Goal: Transaction & Acquisition: Purchase product/service

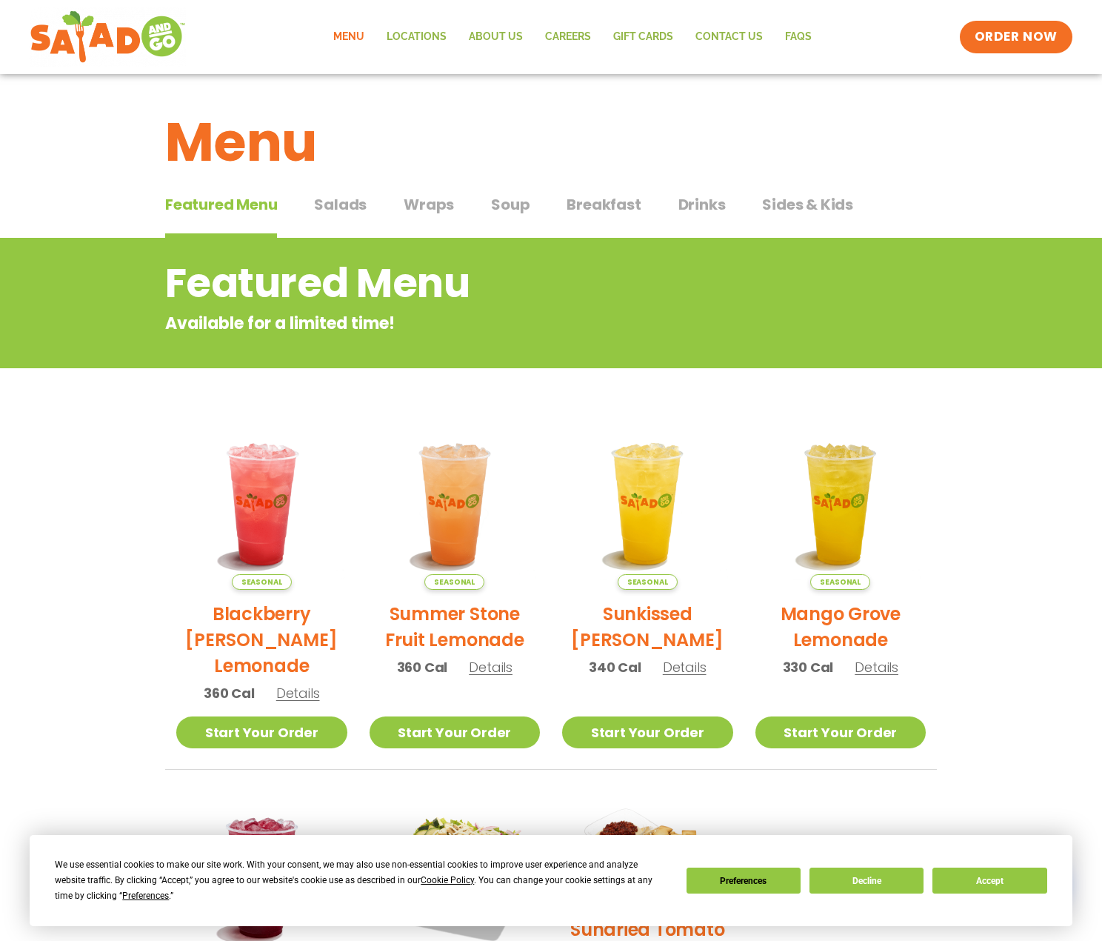
click at [357, 214] on span "Salads" at bounding box center [340, 204] width 53 height 22
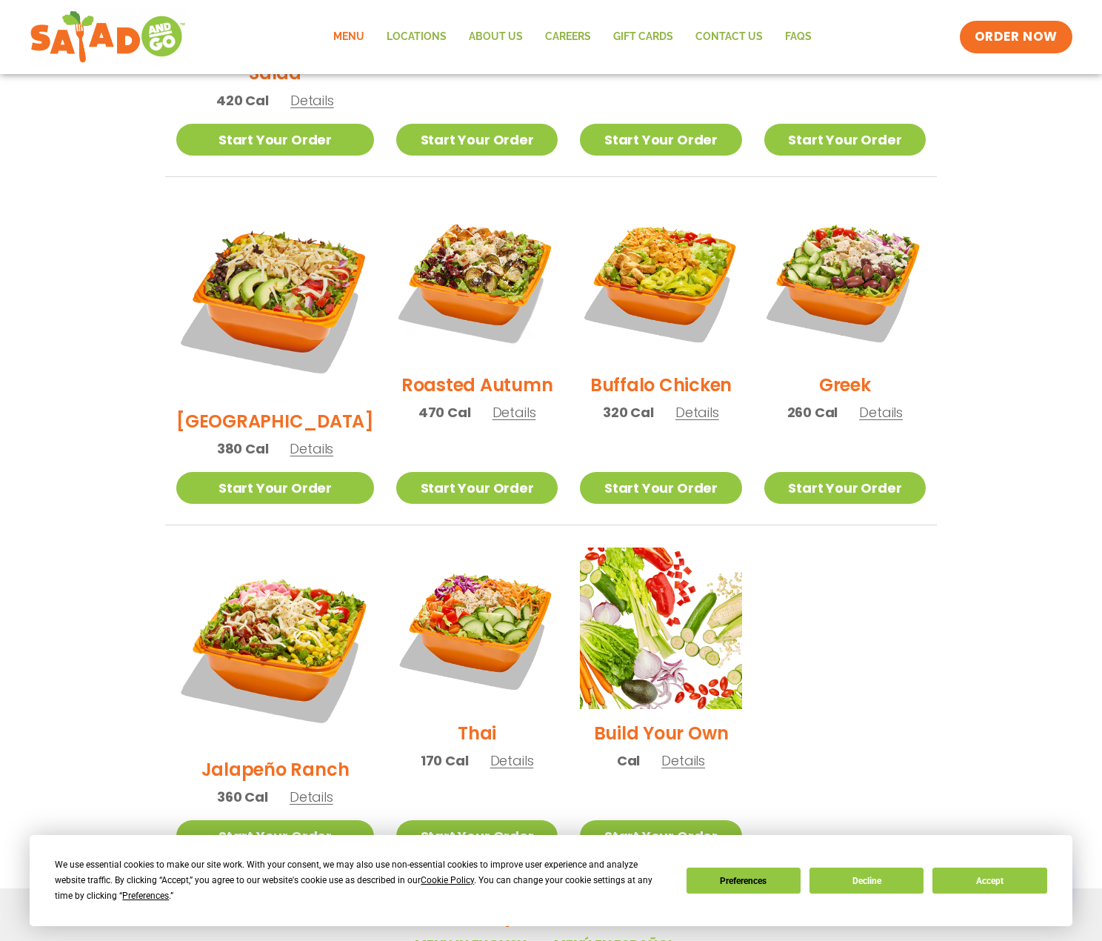
scroll to position [845, 0]
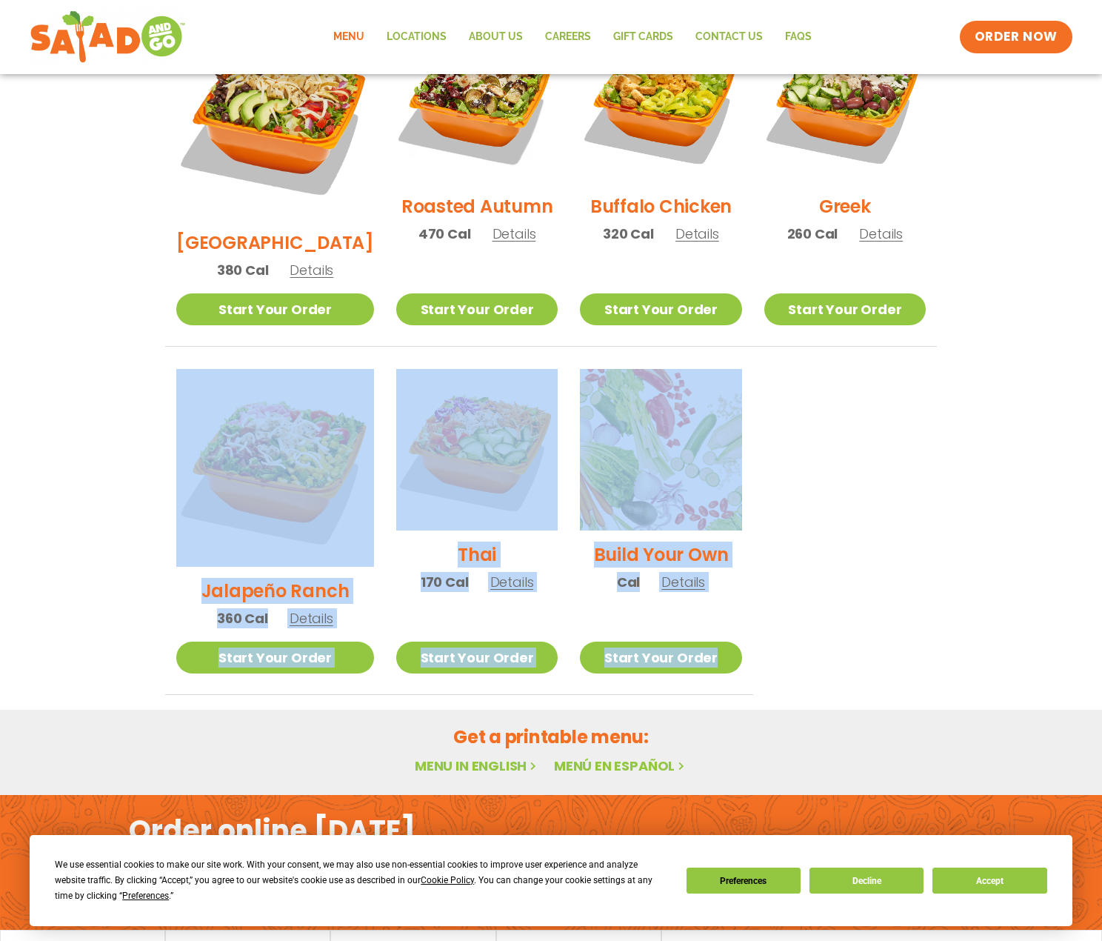
drag, startPoint x: 110, startPoint y: 314, endPoint x: 848, endPoint y: 561, distance: 778.1
click at [848, 561] on section "Salads Our house-made dressings make our huge portions even more delicious. Goo…" at bounding box center [551, 43] width 1102 height 1303
click at [848, 561] on ul "Seasonal Tuscan Summer Salad 420 Cal Details Start Your Order Seasonal Start Yo…" at bounding box center [551, 171] width 772 height 1048
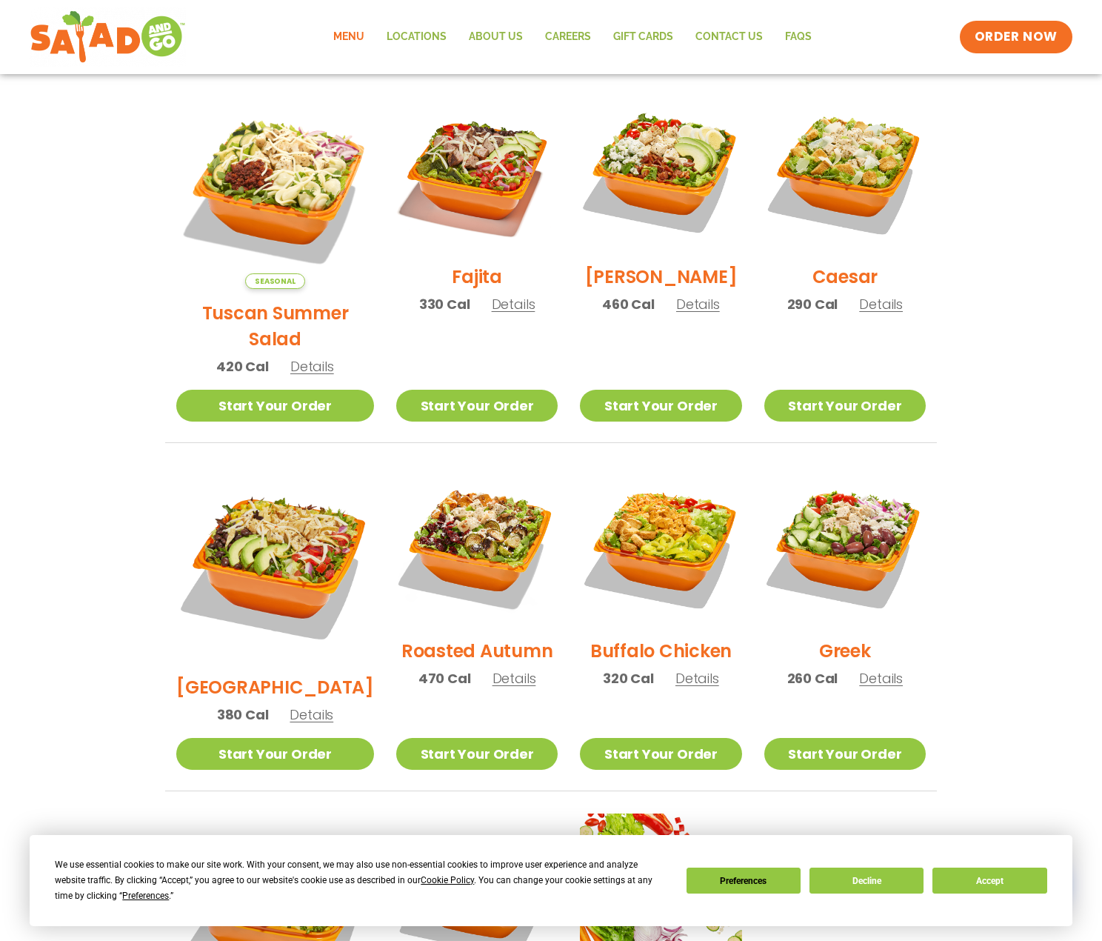
scroll to position [0, 0]
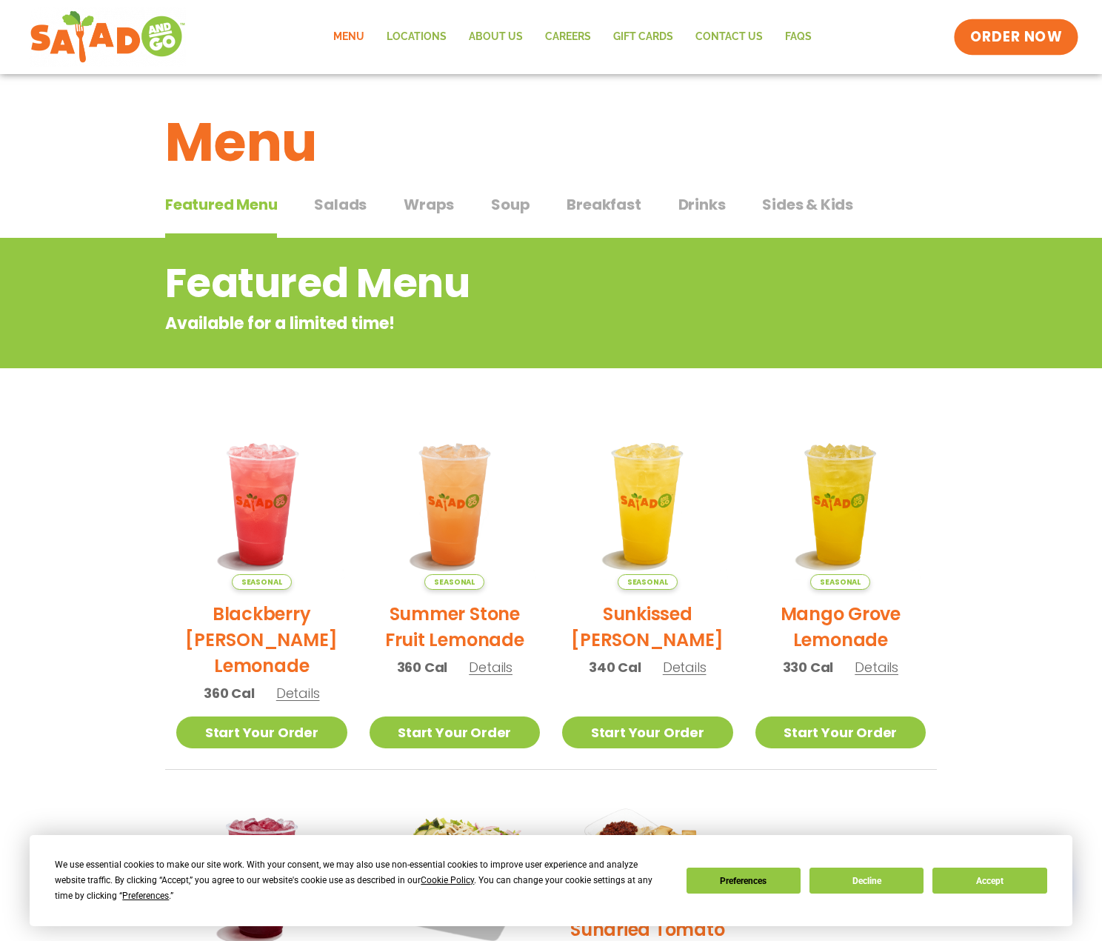
click at [1034, 37] on span "ORDER NOW" at bounding box center [1017, 36] width 92 height 19
